Goal: Task Accomplishment & Management: Use online tool/utility

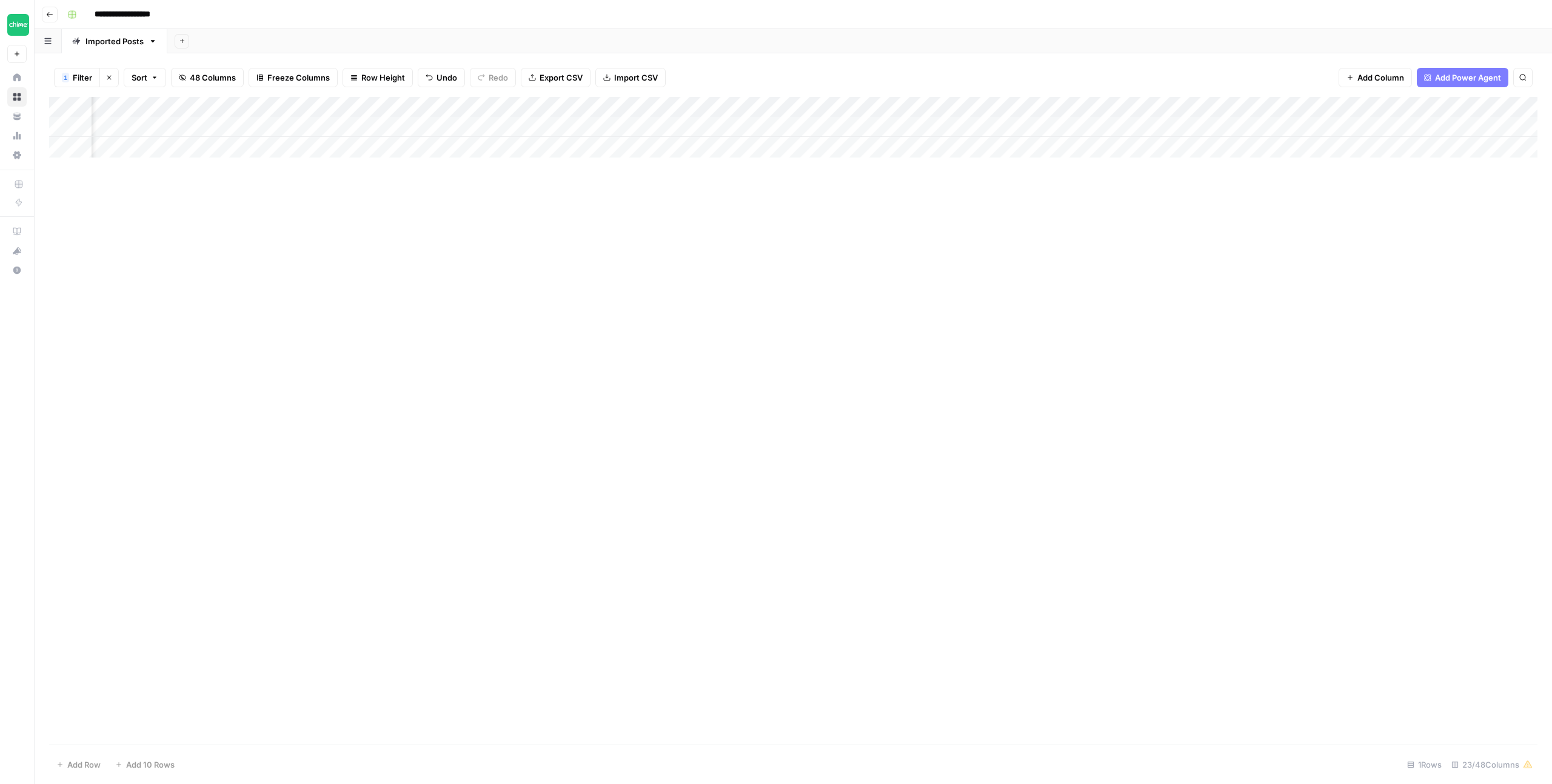
scroll to position [0, 622]
click at [1054, 128] on div "Add Column" at bounding box center [793, 127] width 1488 height 60
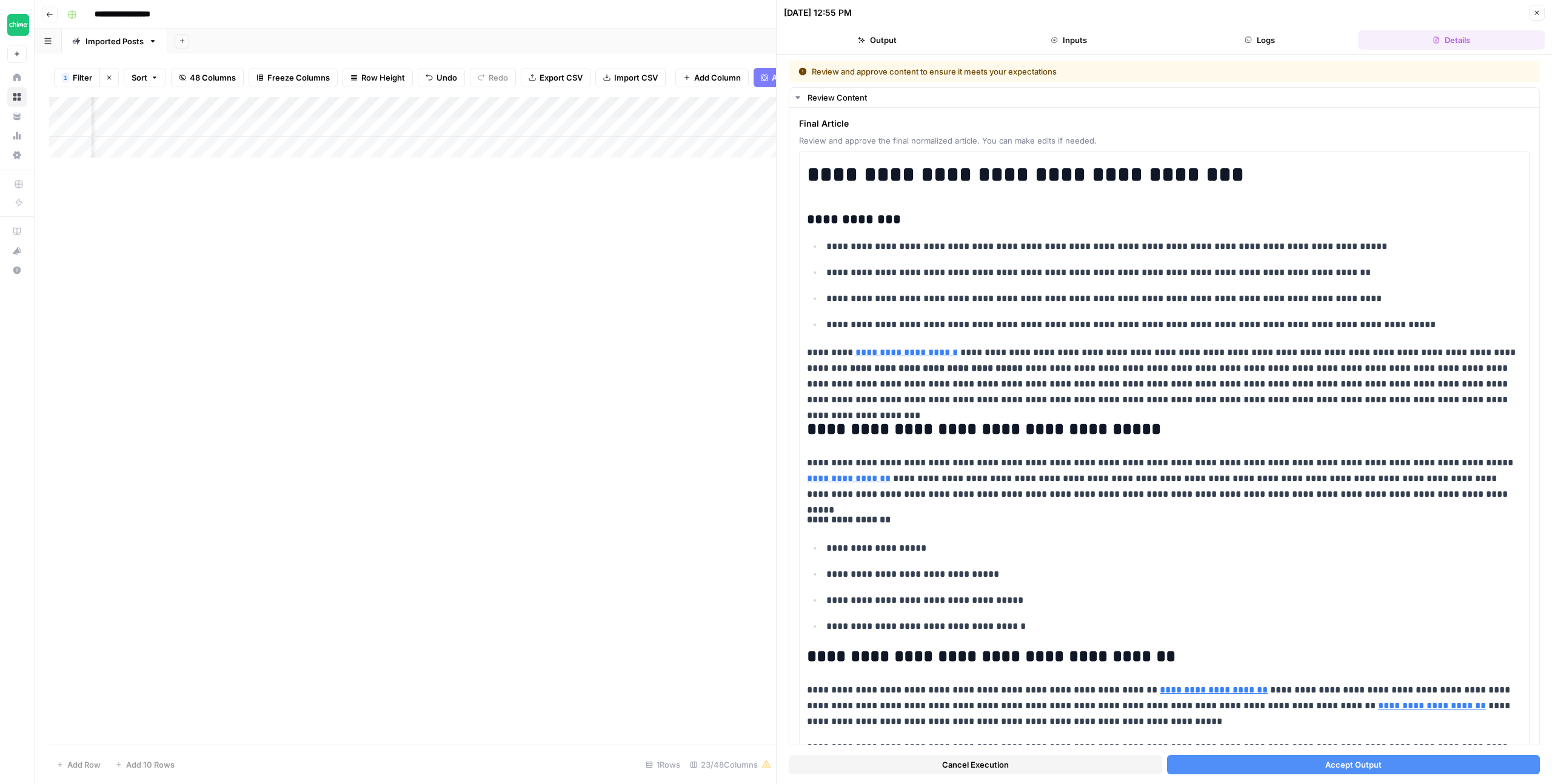
click at [1380, 765] on span "Accept Output" at bounding box center [1353, 764] width 57 height 12
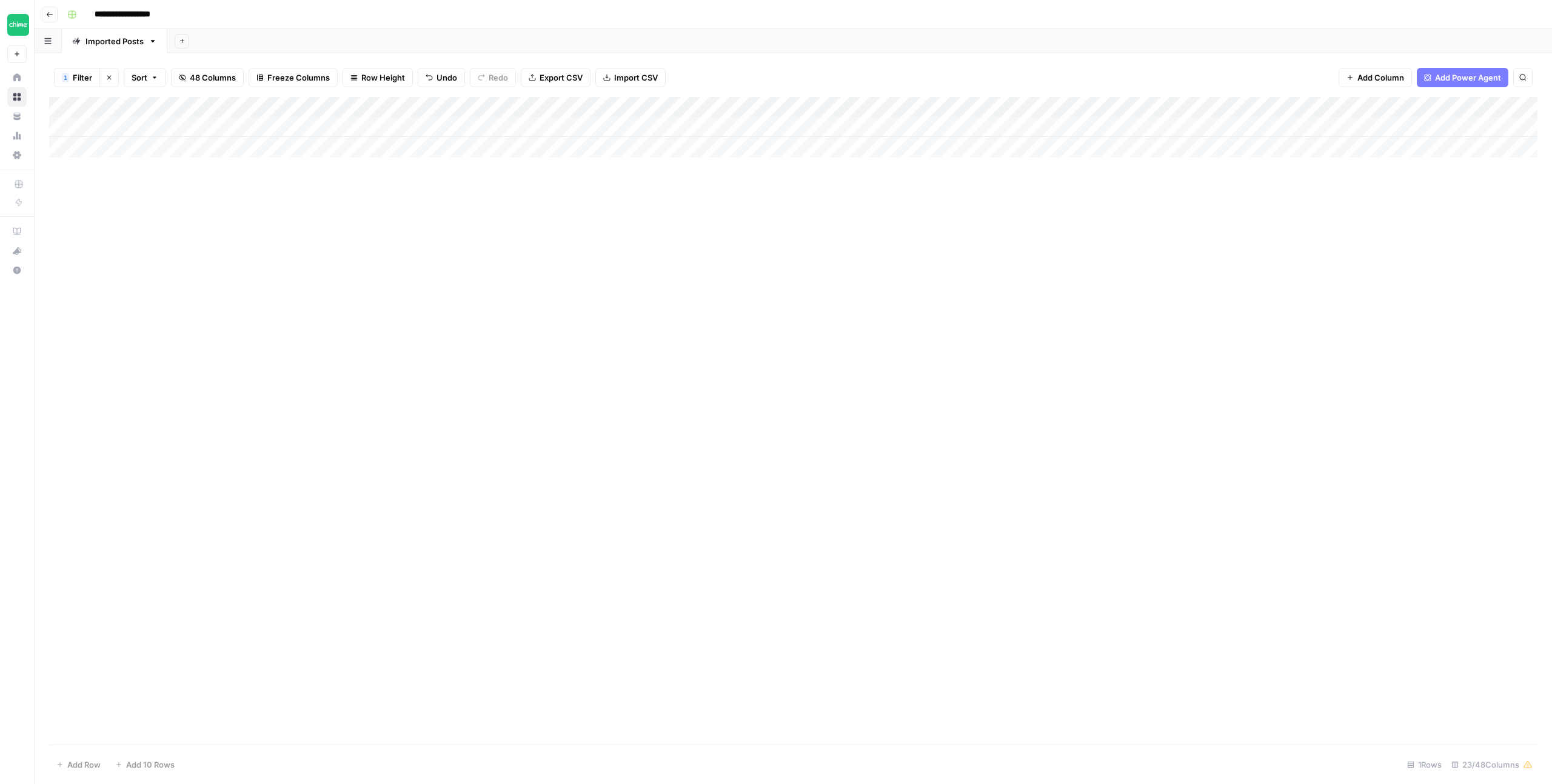
click at [517, 106] on div "Add Column" at bounding box center [793, 127] width 1488 height 60
click at [481, 137] on input "Slug" at bounding box center [491, 136] width 123 height 12
click at [516, 103] on div "Add Column" at bounding box center [793, 127] width 1488 height 60
click at [462, 234] on span "Filter" at bounding box center [496, 235] width 106 height 12
click at [448, 146] on input "how-to-read-a-credit-card" at bounding box center [519, 141] width 161 height 12
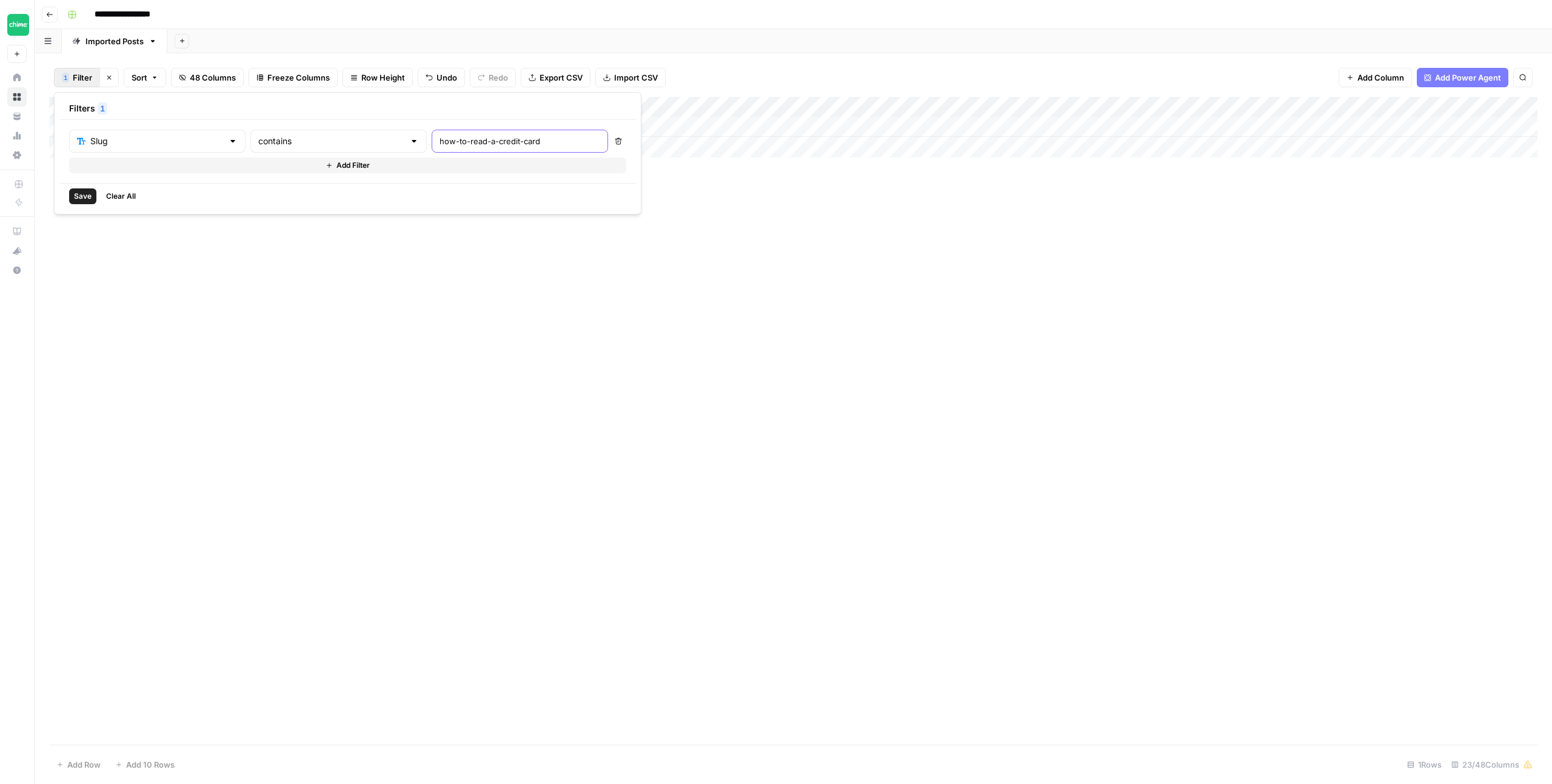
click at [448, 146] on input "how-to-read-a-credit-card" at bounding box center [519, 141] width 161 height 12
type input "how-to-endorse"
click at [79, 194] on span "Save" at bounding box center [83, 197] width 18 height 11
